Goal: Task Accomplishment & Management: Complete application form

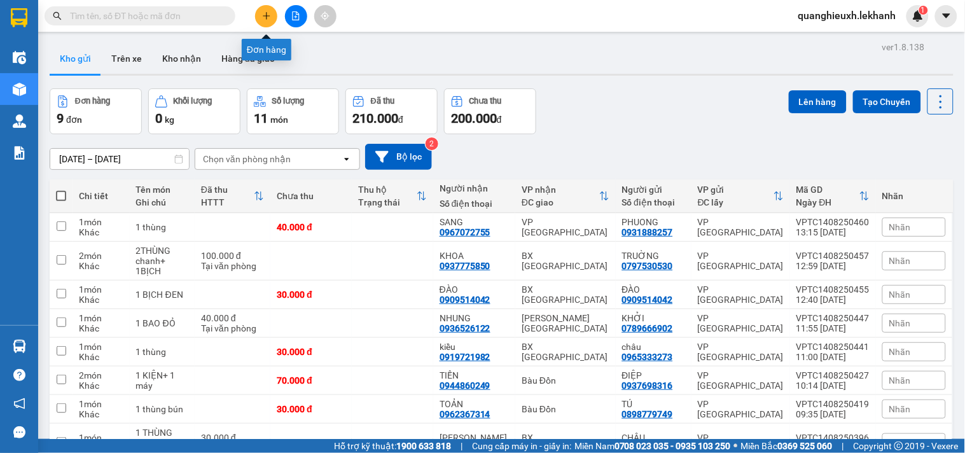
click at [270, 16] on icon "plus" at bounding box center [266, 15] width 9 height 9
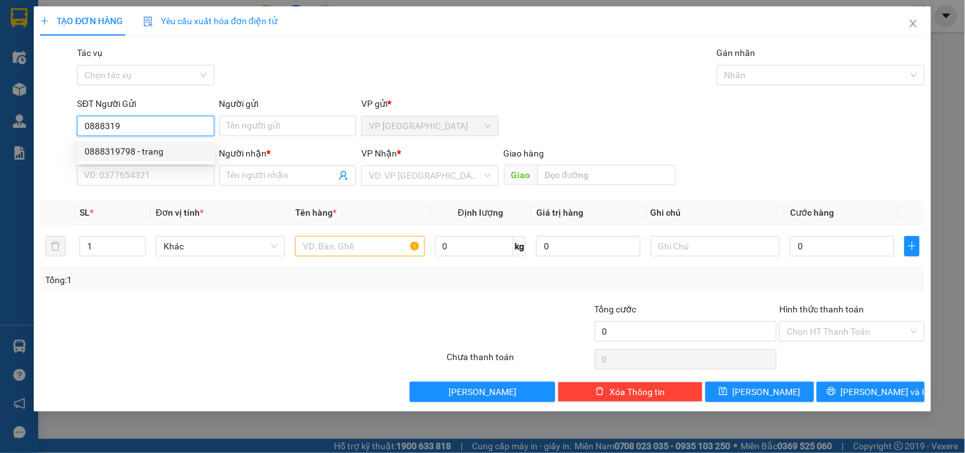
click at [168, 146] on div "0888319798 - trang" at bounding box center [146, 151] width 122 height 14
type input "0888319798"
type input "trang"
type input "0965723011"
type input "nhã"
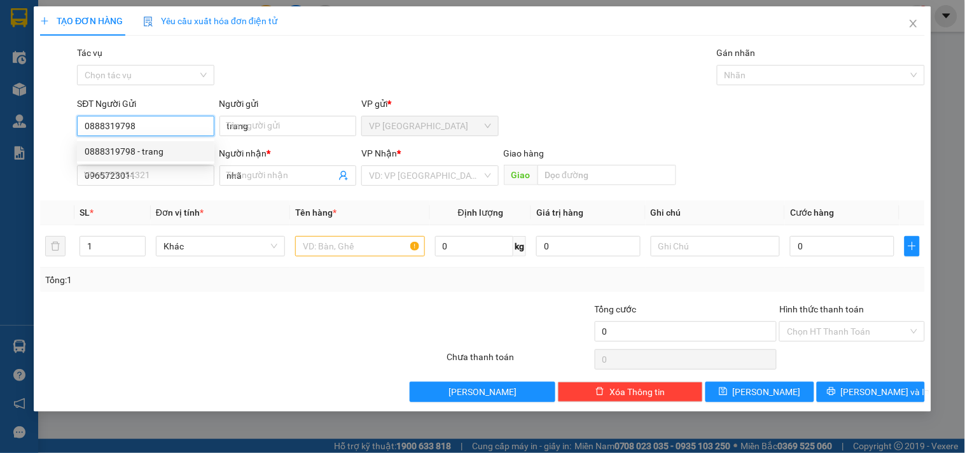
type input "30.000"
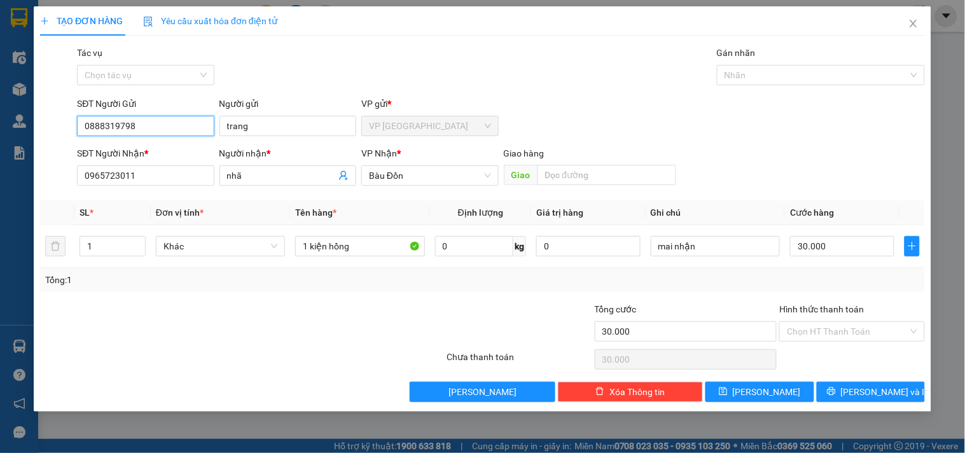
type input "0888319798"
drag, startPoint x: 142, startPoint y: 175, endPoint x: 0, endPoint y: 173, distance: 142.5
click at [0, 175] on div "TẠO ĐƠN HÀNG Yêu cầu xuất hóa đơn điện tử Transit Pickup Surcharge Ids Transit …" at bounding box center [482, 226] width 965 height 453
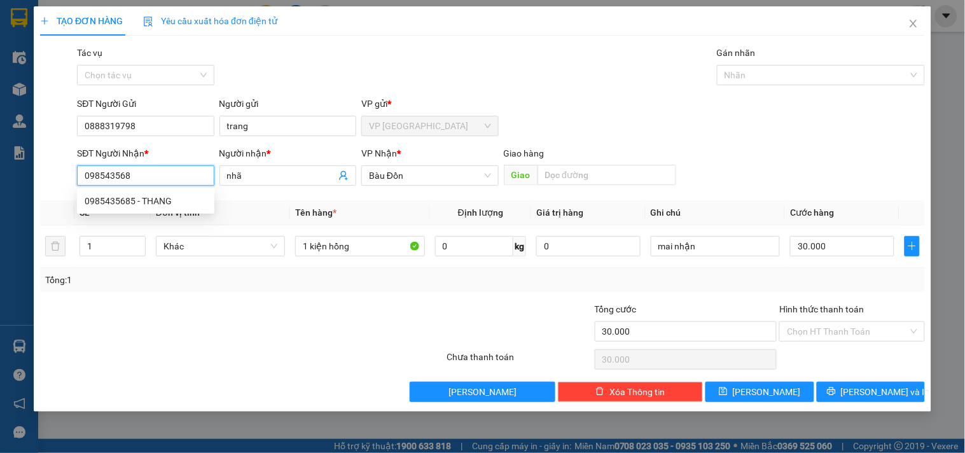
type input "0985435685"
click at [130, 200] on div "0985435685 - THANG" at bounding box center [146, 201] width 122 height 14
type input "THANG"
click at [139, 248] on icon "down" at bounding box center [138, 250] width 4 height 4
click at [137, 247] on span "down" at bounding box center [139, 251] width 8 height 8
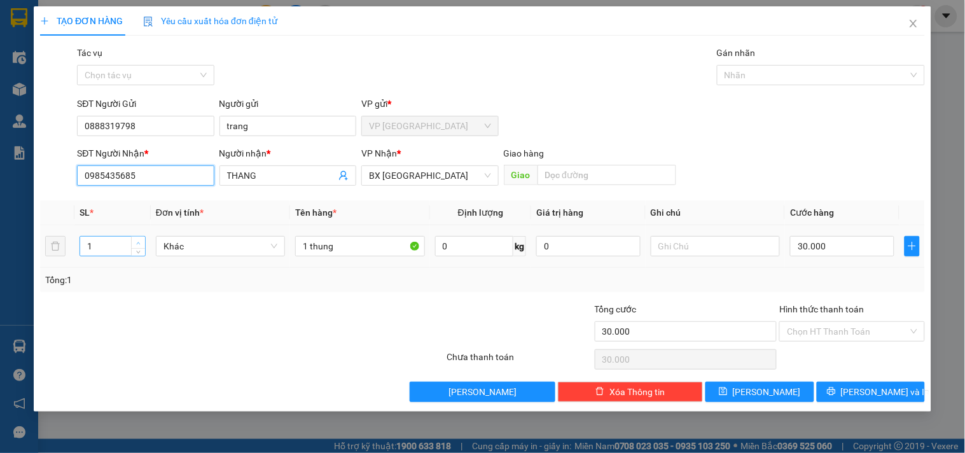
type input "0985435685"
click at [137, 241] on icon "up" at bounding box center [138, 243] width 4 height 4
type input "4"
click at [137, 241] on icon "up" at bounding box center [138, 243] width 4 height 4
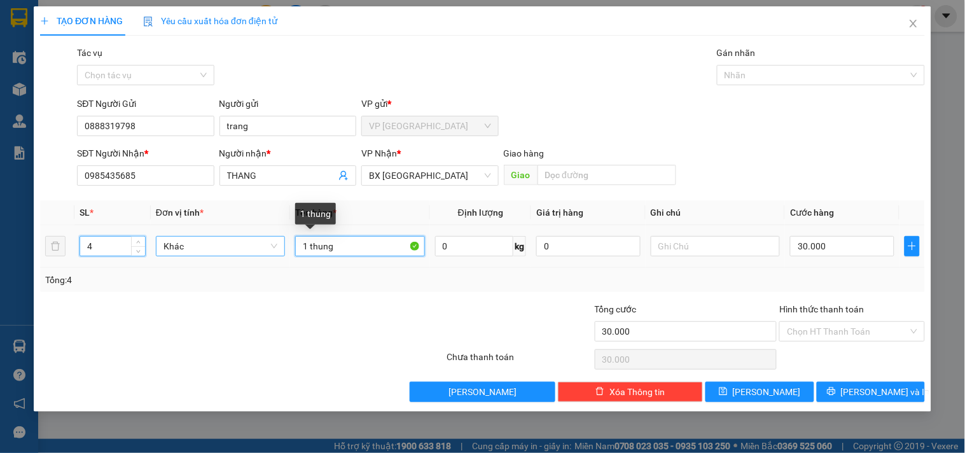
drag, startPoint x: 308, startPoint y: 249, endPoint x: 252, endPoint y: 253, distance: 56.7
click at [252, 253] on tr "4 Khác 1 thung 0 kg 0 30.000" at bounding box center [482, 246] width 885 height 43
type input "4 thung"
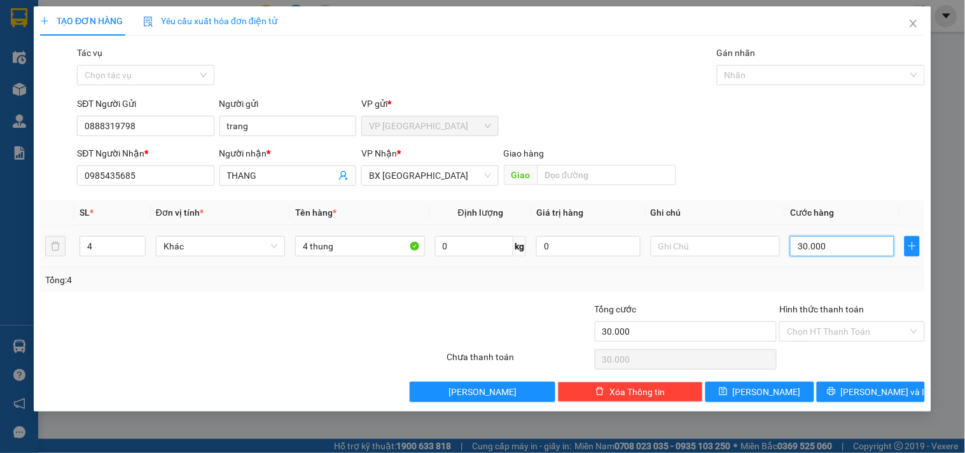
click at [822, 247] on input "30.000" at bounding box center [842, 246] width 104 height 20
type input "1"
type input "12"
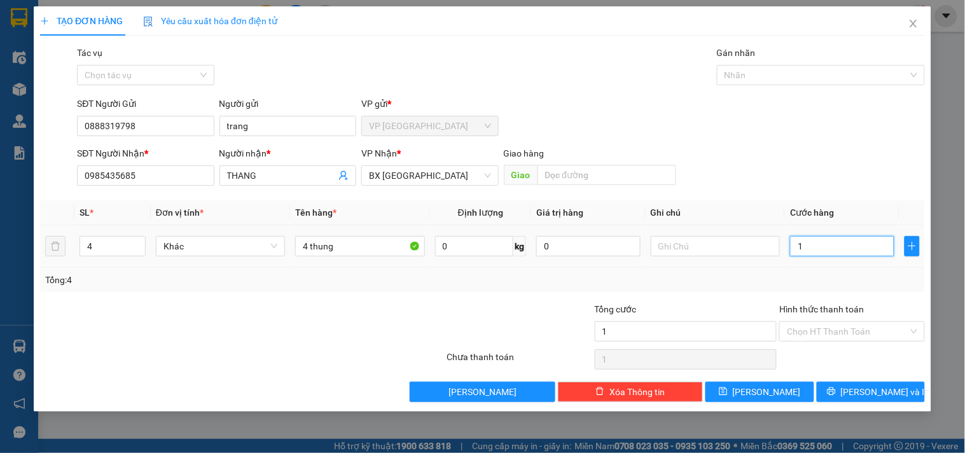
type input "12"
type input "120"
type input "1.200"
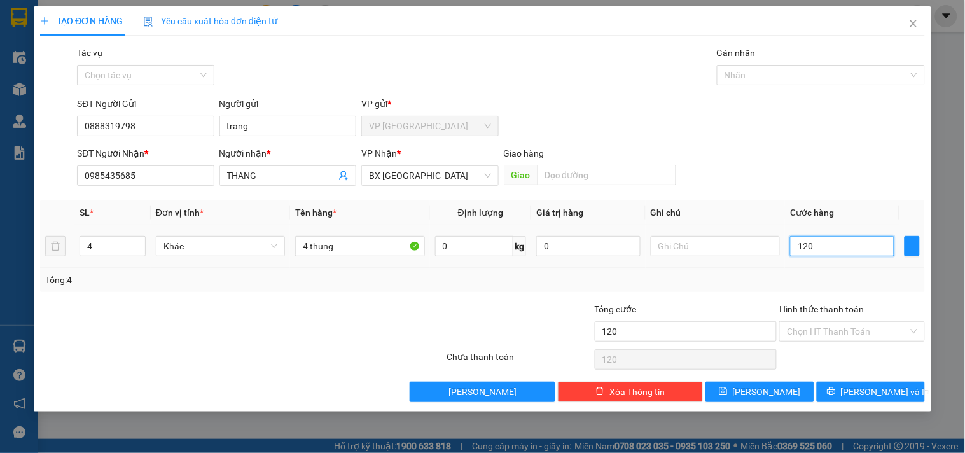
type input "1.200"
type input "12.000"
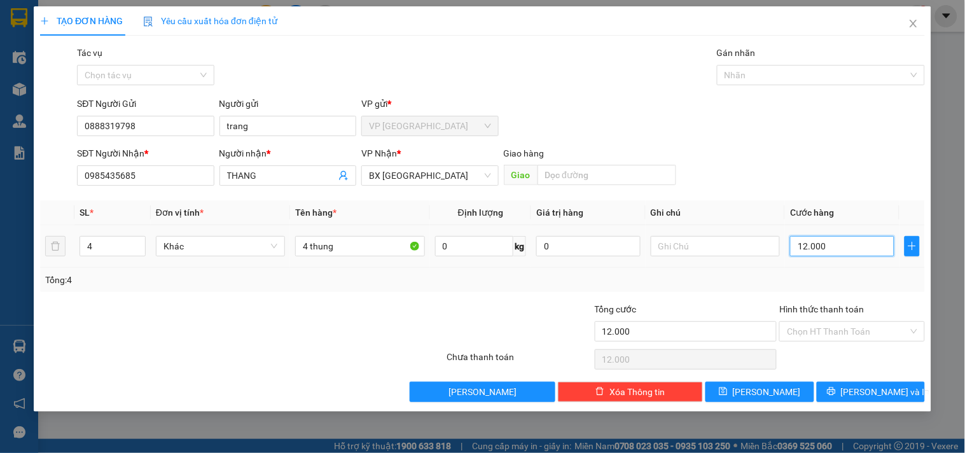
type input "120.000"
click at [689, 259] on td at bounding box center [714, 246] width 139 height 43
click at [867, 394] on span "[PERSON_NAME] và In" at bounding box center [885, 392] width 89 height 14
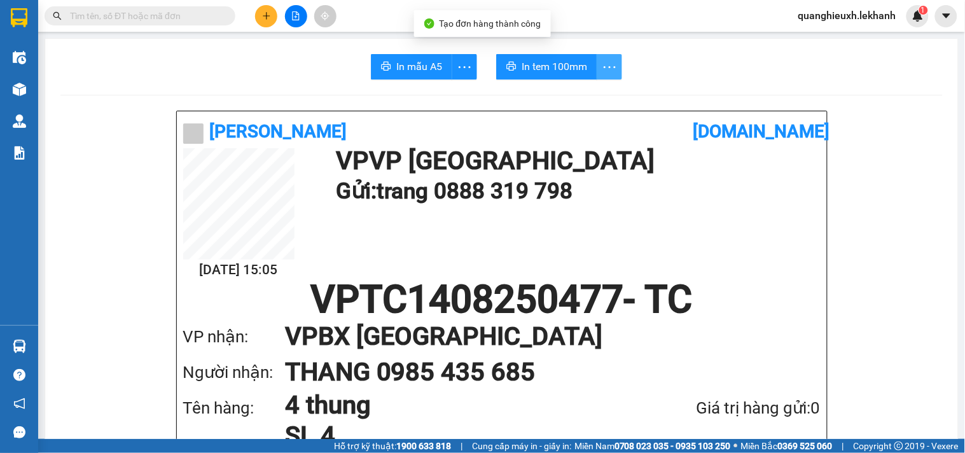
click at [602, 71] on icon "more" at bounding box center [610, 67] width 16 height 16
click at [573, 89] on div "In tem 100mm theo số lượng (4)" at bounding box center [545, 95] width 127 height 14
click at [554, 68] on span "In tem 100mm" at bounding box center [553, 67] width 65 height 16
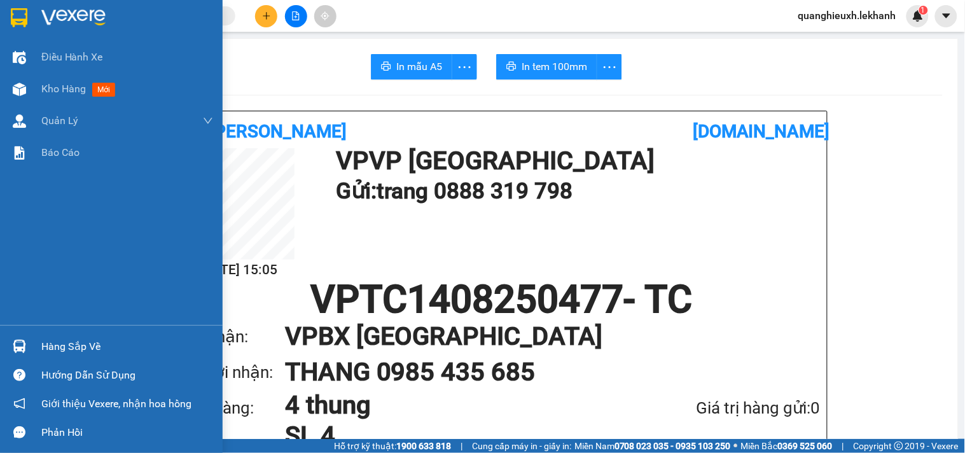
click at [29, 15] on div at bounding box center [19, 17] width 22 height 22
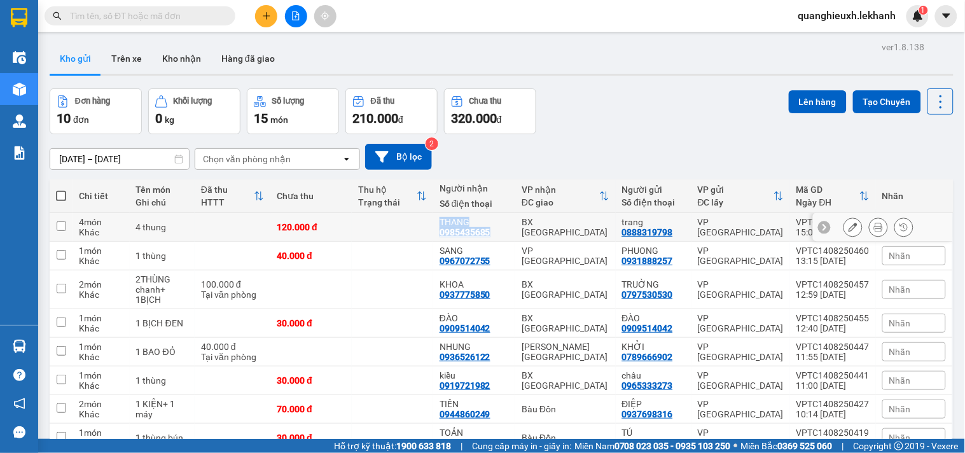
drag, startPoint x: 434, startPoint y: 231, endPoint x: 492, endPoint y: 229, distance: 57.9
click at [497, 229] on tr "4 món Khác 4 thung 120.000 đ THANG 0985435685 [GEOGRAPHIC_DATA] 0888319798 VP […" at bounding box center [502, 227] width 904 height 29
checkbox input "true"
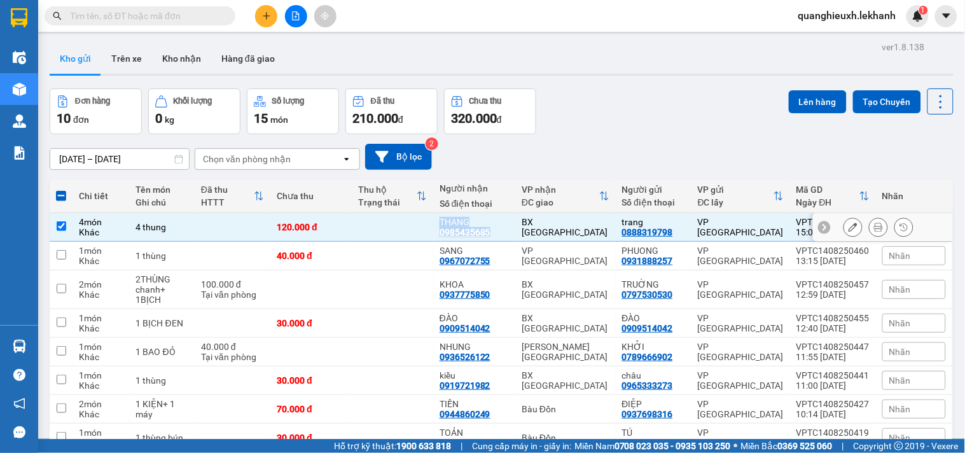
copy div "THANG 0985435685"
click at [685, 97] on div "Đơn hàng 10 đơn Khối lượng 0 kg Số lượng 15 món Đã thu 210.000 đ Chưa thu 320.0…" at bounding box center [502, 111] width 904 height 46
click at [612, 125] on div "Đơn hàng 10 đơn Khối lượng 0 kg Số lượng 15 món Đã thu 210.000 đ Chưa thu 320.0…" at bounding box center [502, 111] width 904 height 46
click at [611, 128] on div "Đơn hàng 10 đơn Khối lượng 0 kg Số lượng 15 món Đã thu 210.000 đ Chưa thu 320.0…" at bounding box center [502, 111] width 904 height 46
click at [637, 142] on div "[DATE] – [DATE] Press the down arrow key to interact with the calendar and sele…" at bounding box center [502, 156] width 904 height 45
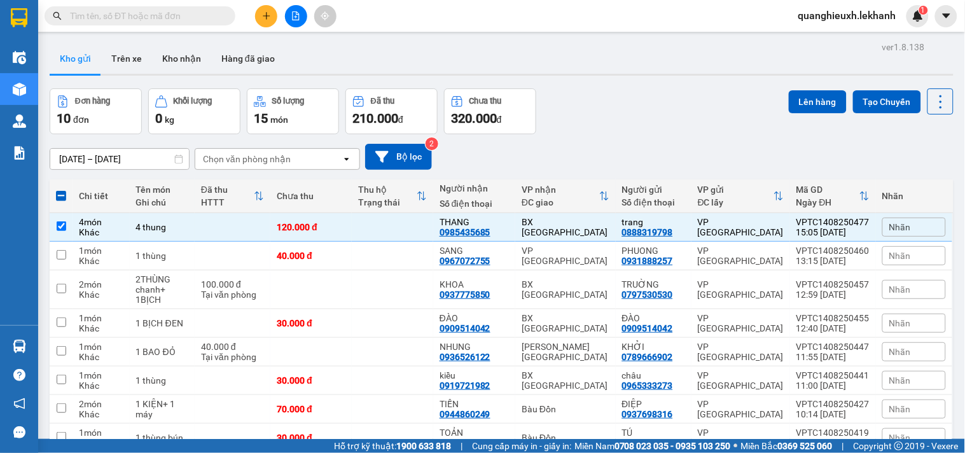
click at [637, 142] on div "[DATE] – [DATE] Press the down arrow key to interact with the calendar and sele…" at bounding box center [502, 156] width 904 height 45
click at [263, 16] on icon "plus" at bounding box center [266, 15] width 7 height 1
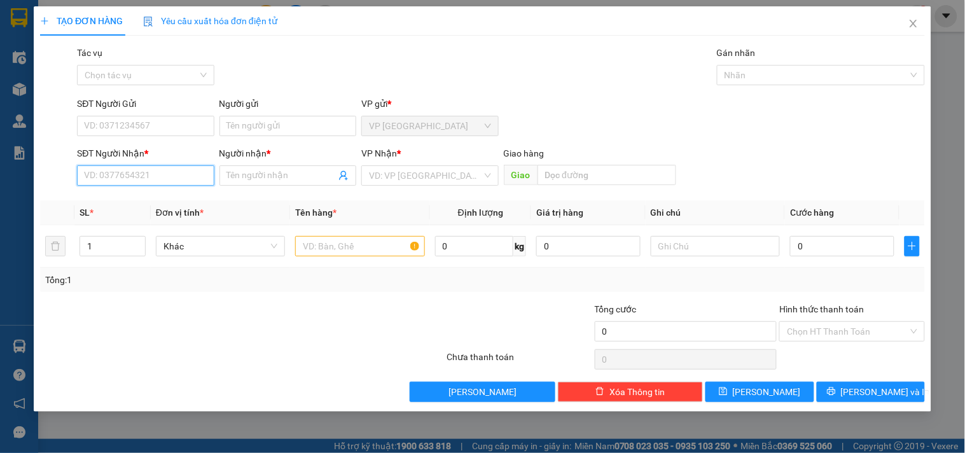
paste input "THANG 0985435685"
drag, startPoint x: 114, startPoint y: 176, endPoint x: 0, endPoint y: 182, distance: 114.6
click at [0, 182] on div "TẠO ĐƠN HÀNG Yêu cầu xuất hóa đơn điện tử Transit Pickup Surcharge Ids Transit …" at bounding box center [482, 226] width 965 height 453
type input "0985435685"
drag, startPoint x: 156, startPoint y: 176, endPoint x: 0, endPoint y: 191, distance: 156.5
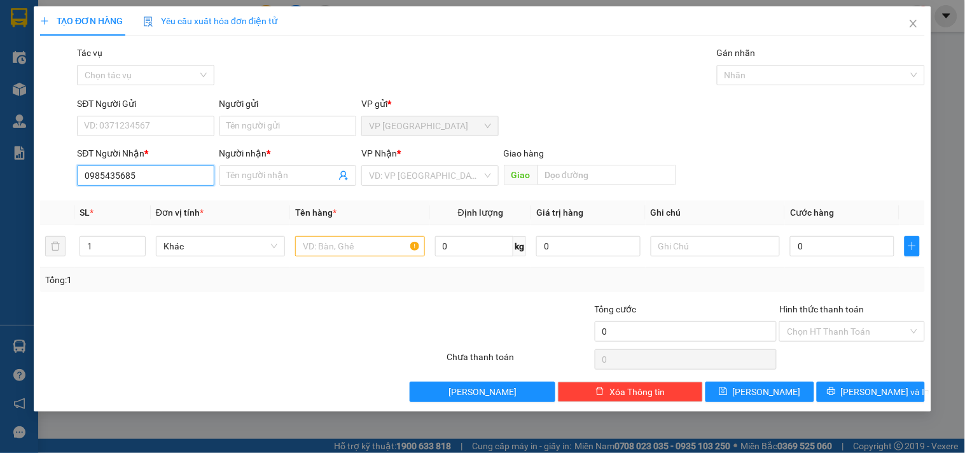
click at [0, 182] on div "TẠO ĐƠN HÀNG Yêu cầu xuất hóa đơn điện tử Transit Pickup Surcharge Ids Transit …" at bounding box center [482, 226] width 965 height 453
click at [99, 193] on div "0985435685 - THANG" at bounding box center [145, 201] width 137 height 20
type input "0985435685"
type input "THANG"
type input "120.000"
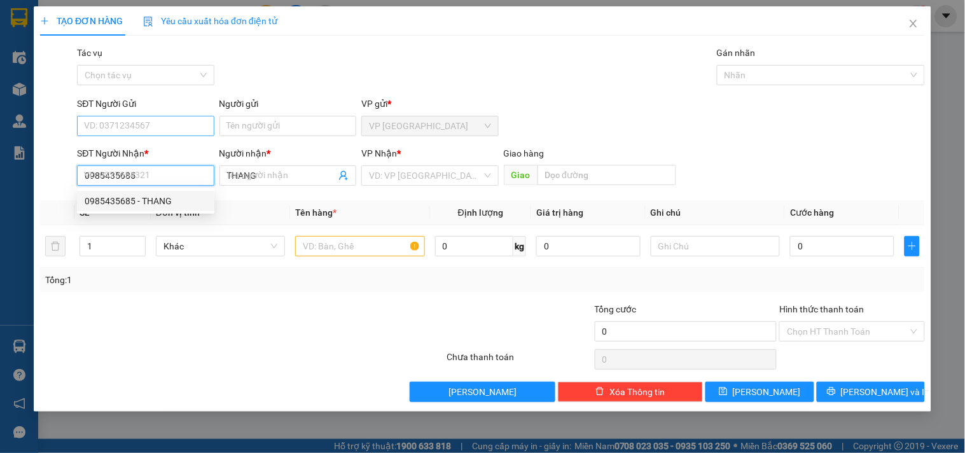
type input "120.000"
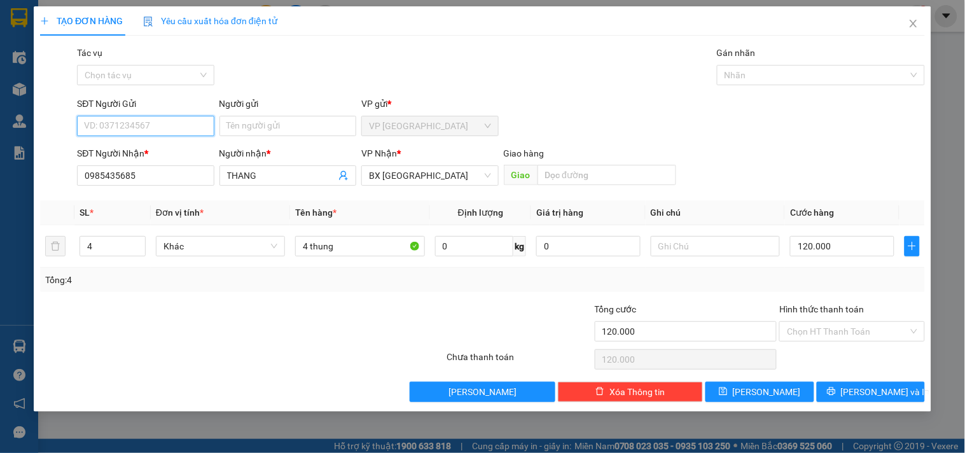
click at [139, 119] on input "SĐT Người Gửi" at bounding box center [145, 126] width 137 height 20
click at [166, 147] on div "0888319798 - trang" at bounding box center [146, 151] width 122 height 14
type input "0888319798"
type input "trang"
click at [174, 124] on input "0888319798" at bounding box center [145, 126] width 137 height 20
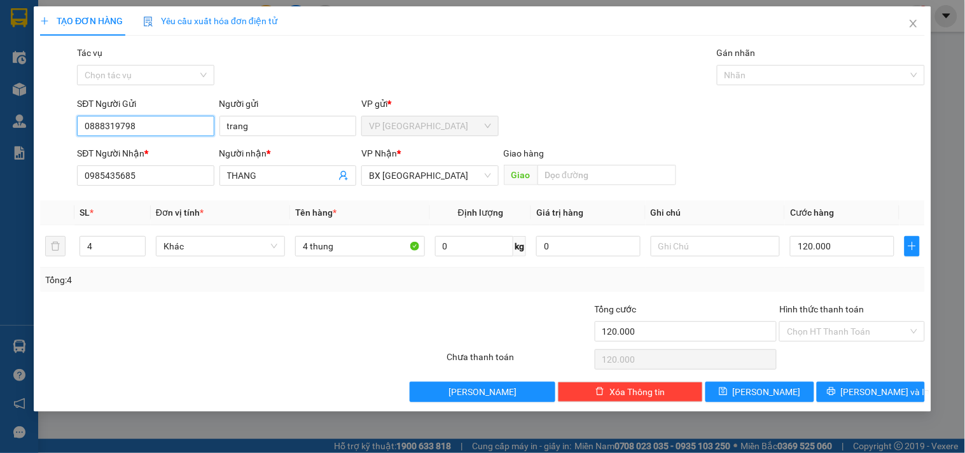
click at [174, 124] on input "0888319798" at bounding box center [145, 126] width 137 height 20
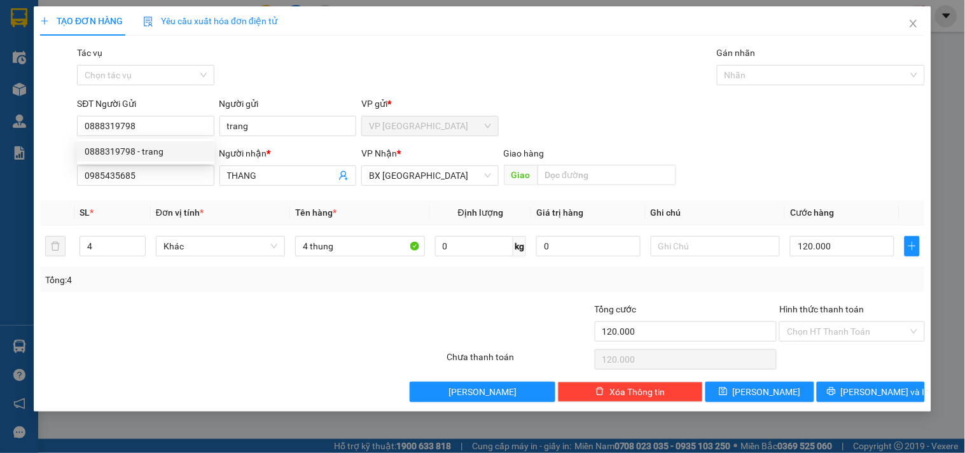
click at [164, 139] on div "0888319798 0888319798 - trang" at bounding box center [145, 151] width 137 height 25
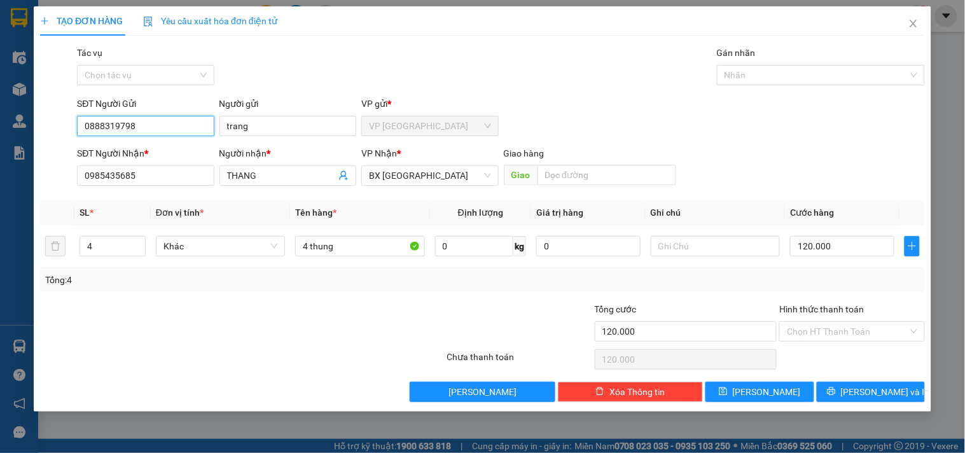
click at [167, 128] on input "0888319798" at bounding box center [145, 126] width 137 height 20
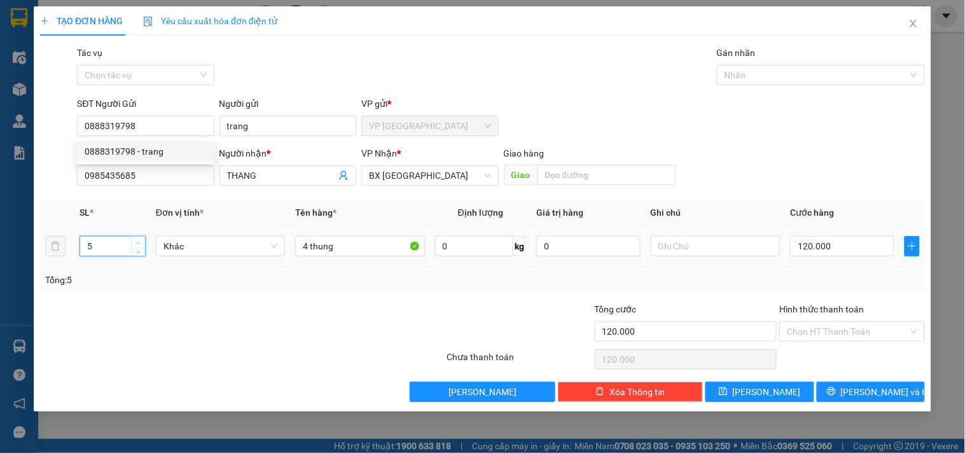
click at [137, 242] on icon "up" at bounding box center [138, 243] width 4 height 4
type input "6"
click at [137, 242] on icon "up" at bounding box center [138, 243] width 4 height 4
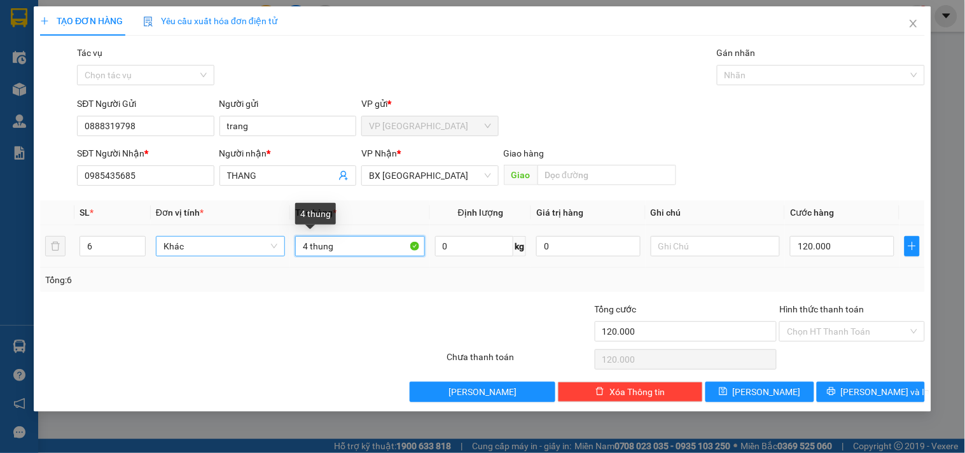
drag, startPoint x: 310, startPoint y: 249, endPoint x: 234, endPoint y: 250, distance: 76.3
click at [234, 250] on tr "6 Khác 4 thung 0 kg 0 120.000" at bounding box center [482, 246] width 885 height 43
type input "6 thung"
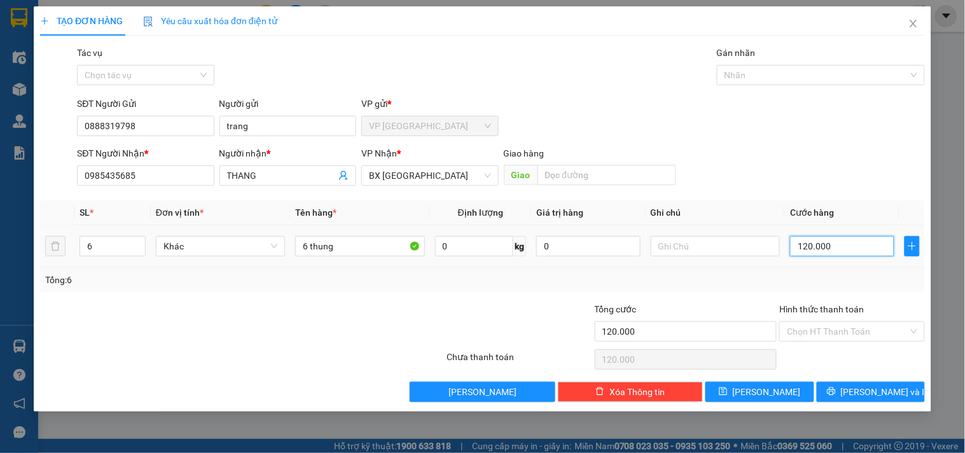
click at [814, 242] on input "120.000" at bounding box center [842, 246] width 104 height 20
type input "2"
type input "24"
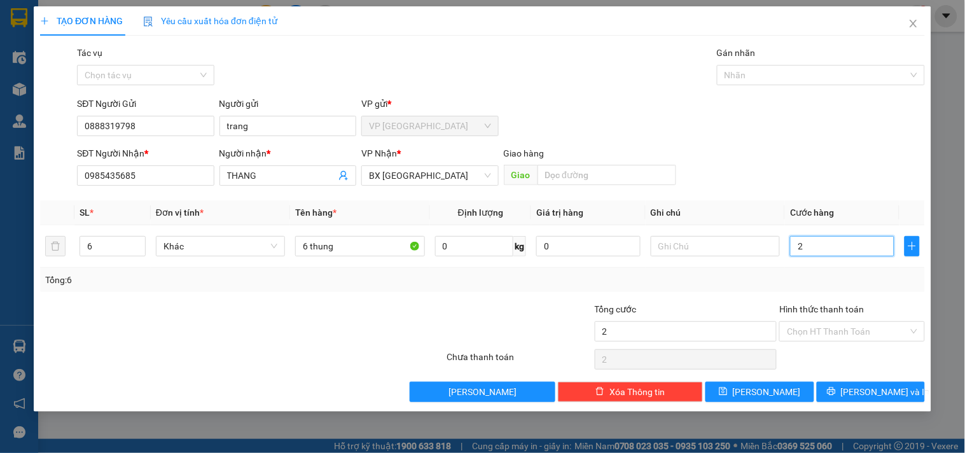
type input "24"
type input "240"
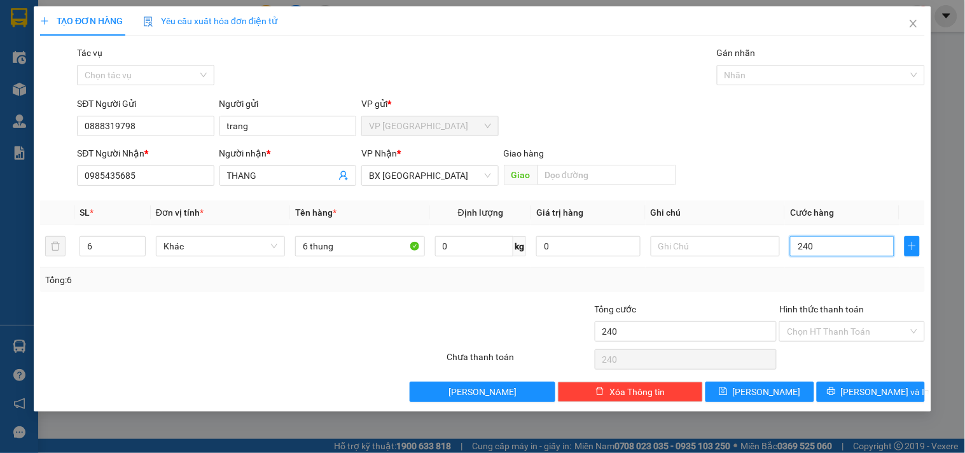
type input "2.400"
type input "24.000"
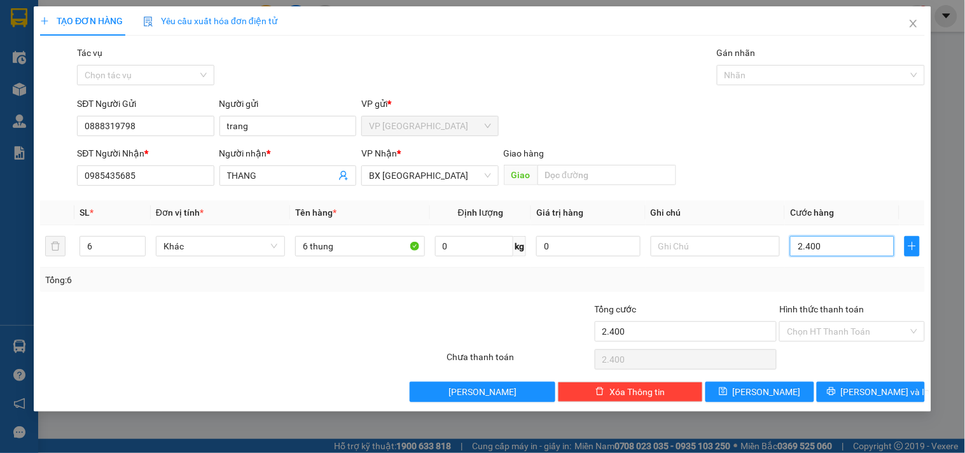
type input "24.000"
type input "240.000"
type input "2.400.000"
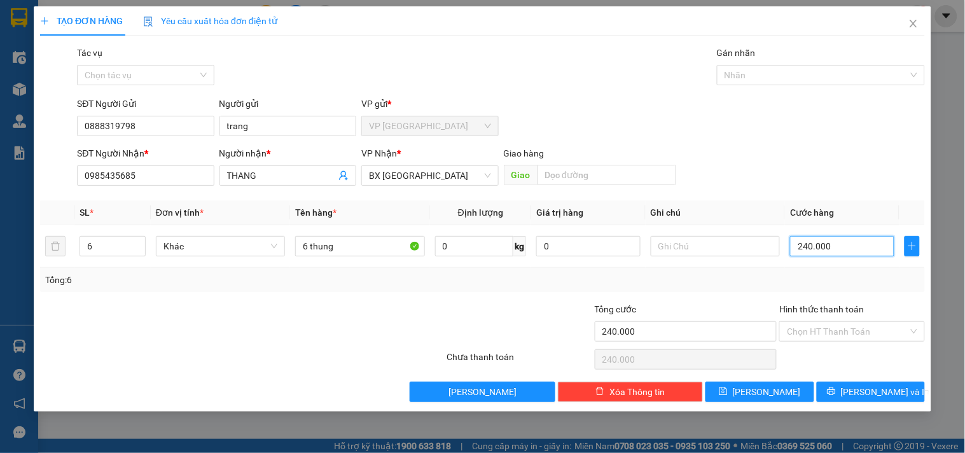
type input "2.400.000"
type input "240.000"
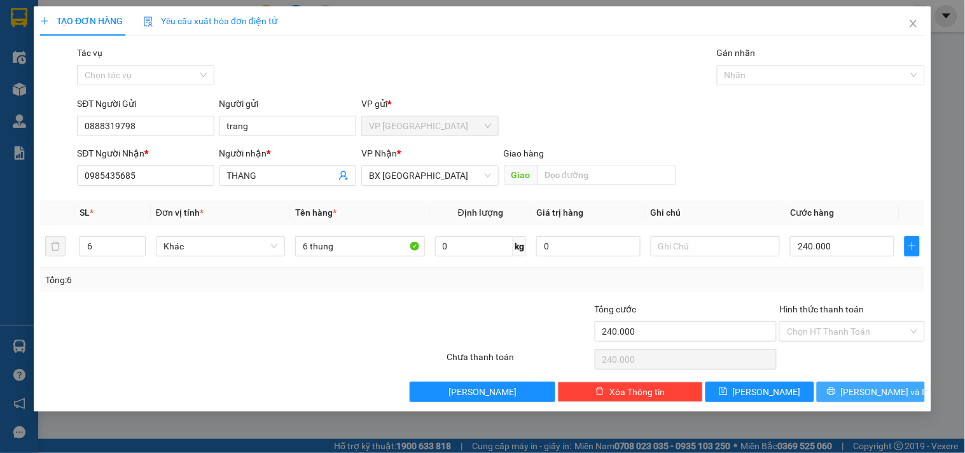
click at [837, 389] on button "[PERSON_NAME] và In" at bounding box center [870, 392] width 108 height 20
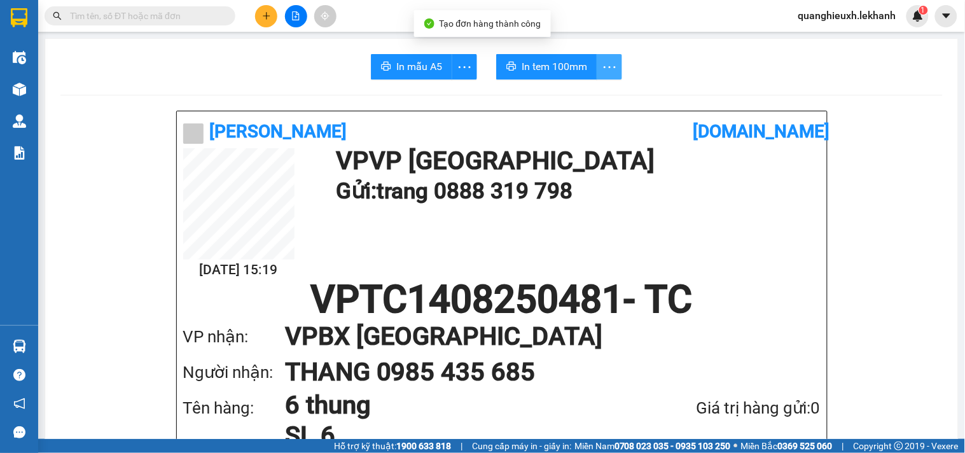
click at [604, 71] on icon "more" at bounding box center [610, 67] width 16 height 16
click at [600, 91] on div "In tem 100mm theo số lượng (6)" at bounding box center [545, 95] width 127 height 14
click at [561, 62] on span "In tem 100mm" at bounding box center [553, 67] width 65 height 16
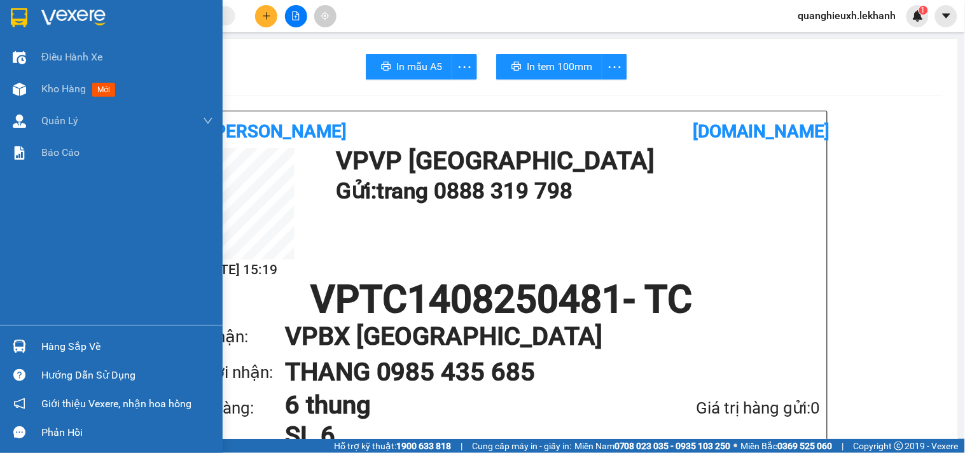
drag, startPoint x: 43, startPoint y: 8, endPoint x: 90, endPoint y: 156, distance: 155.3
click at [43, 7] on div at bounding box center [111, 20] width 223 height 41
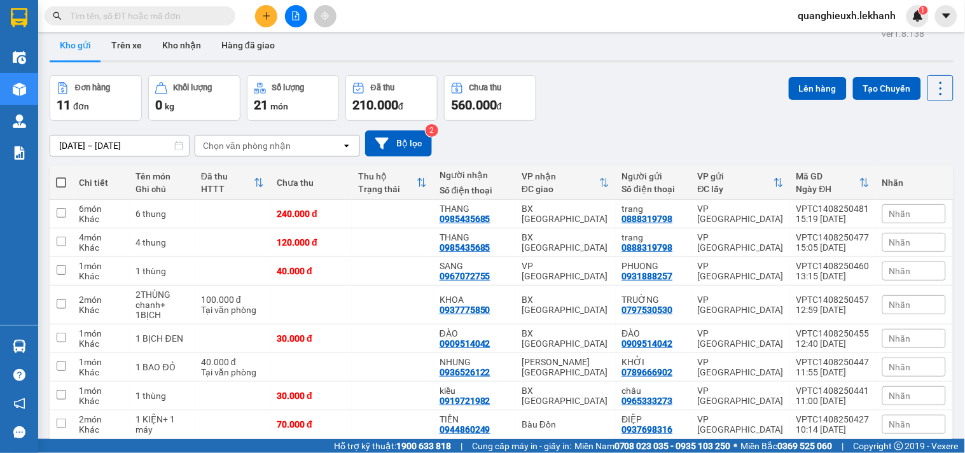
scroll to position [15, 0]
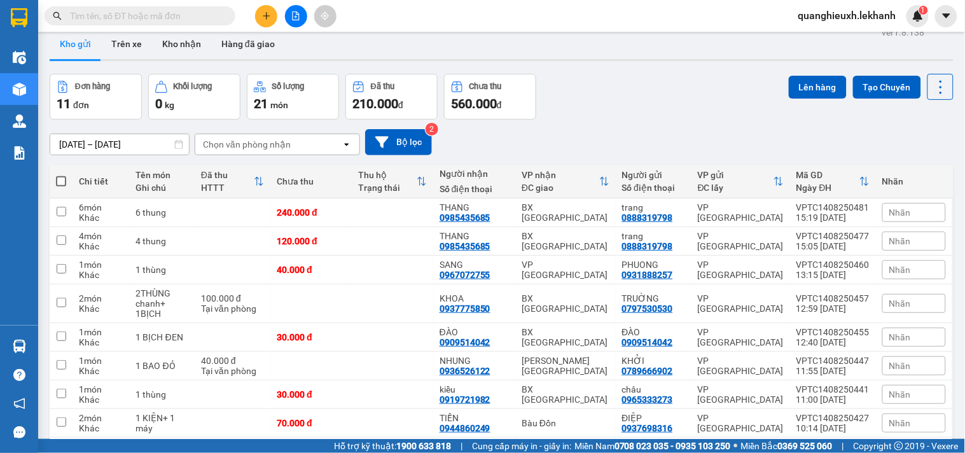
click at [39, 23] on div at bounding box center [124, 15] width 248 height 19
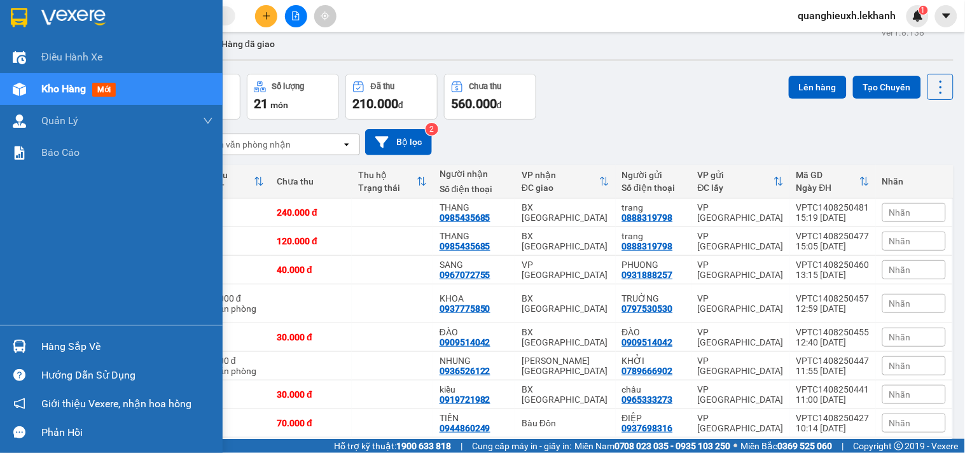
click at [36, 18] on div at bounding box center [111, 20] width 223 height 41
